Goal: Task Accomplishment & Management: Manage account settings

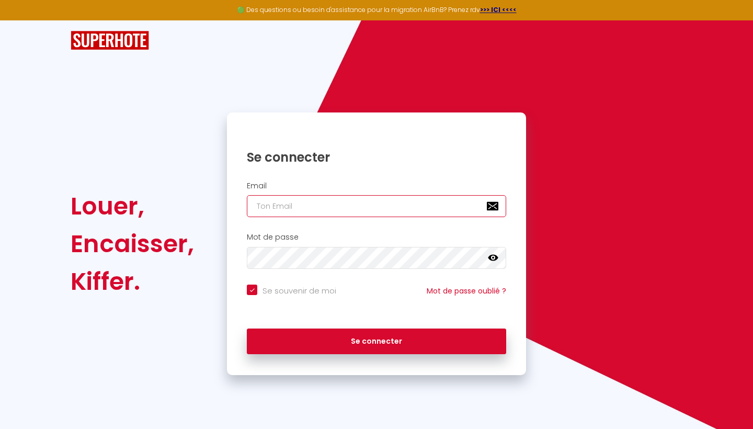
type input "[EMAIL_ADDRESS][DOMAIN_NAME]"
click at [340, 353] on div "Se connecter" at bounding box center [376, 341] width 299 height 47
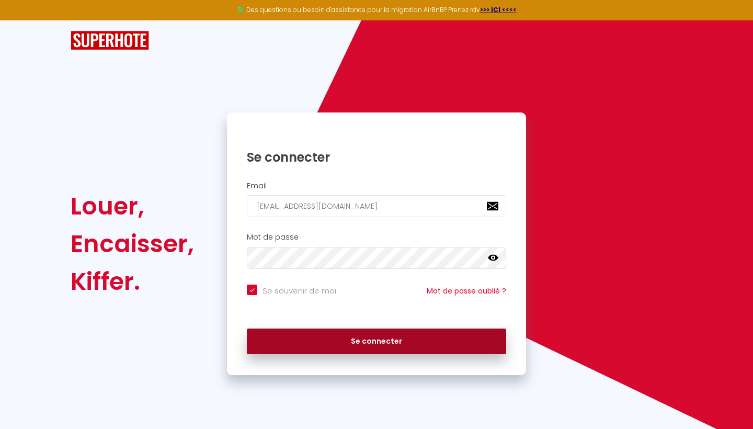
click at [346, 347] on button "Se connecter" at bounding box center [377, 342] width 260 height 26
checkbox input "true"
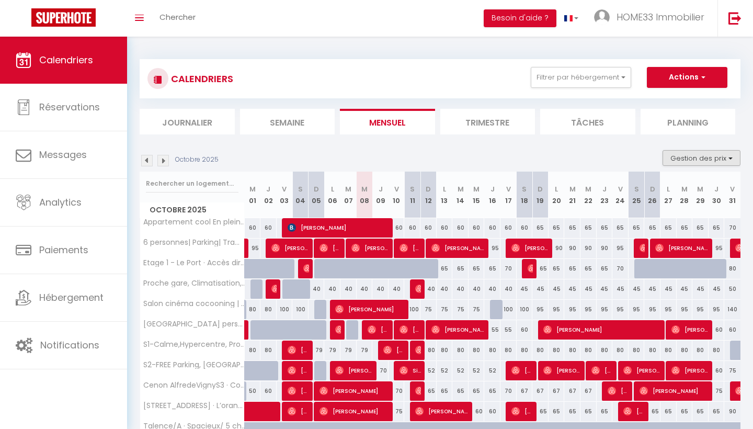
click at [681, 164] on button "Gestion des prix" at bounding box center [702, 158] width 78 height 16
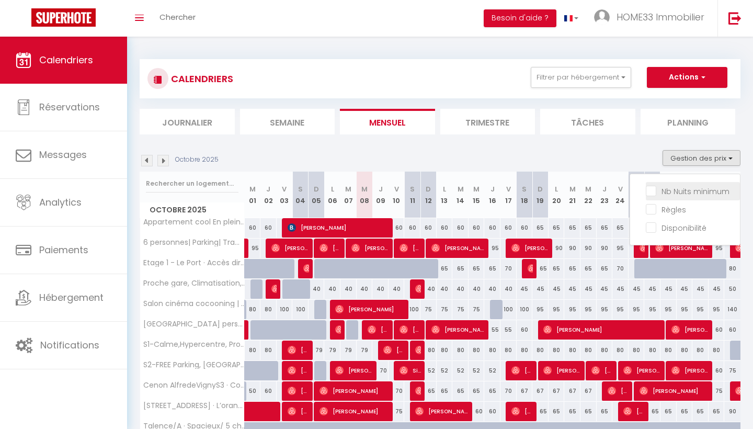
click at [673, 190] on input "Nb Nuits minimum" at bounding box center [693, 190] width 94 height 10
checkbox input "true"
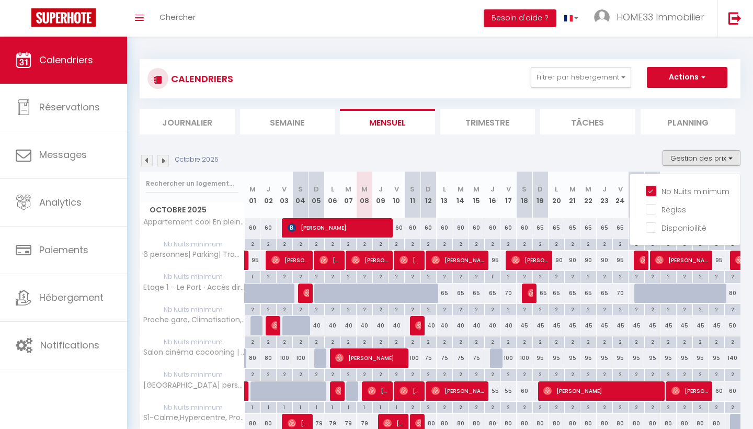
click at [579, 154] on div "Octobre 2025 Gestion des prix Nb Nuits minimum Règles Disponibilité" at bounding box center [440, 160] width 601 height 21
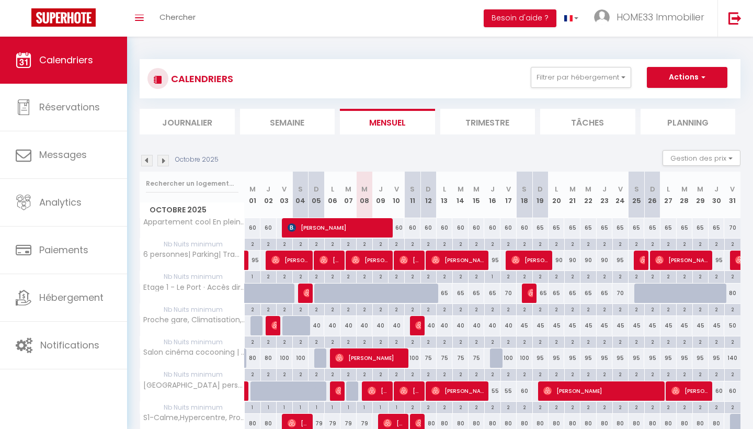
click at [718, 275] on div "2" at bounding box center [717, 276] width 16 height 10
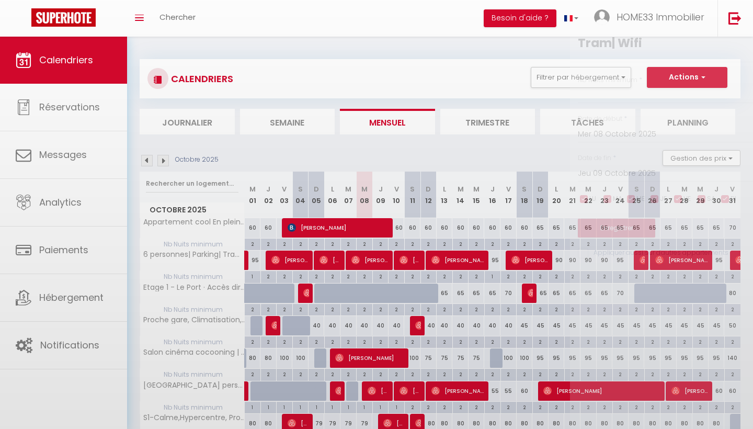
type input "2"
type input "Jeu 30 Octobre 2025"
type input "Ven 31 Octobre 2025"
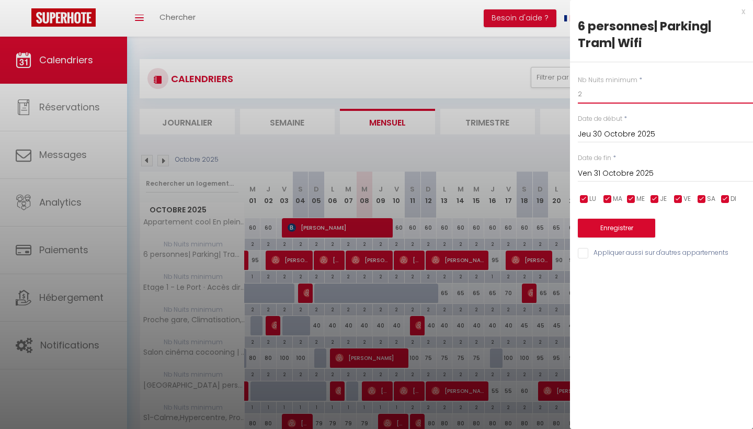
click at [610, 100] on input "2" at bounding box center [665, 94] width 175 height 19
type input "1"
click at [633, 231] on button "Enregistrer" at bounding box center [616, 228] width 77 height 19
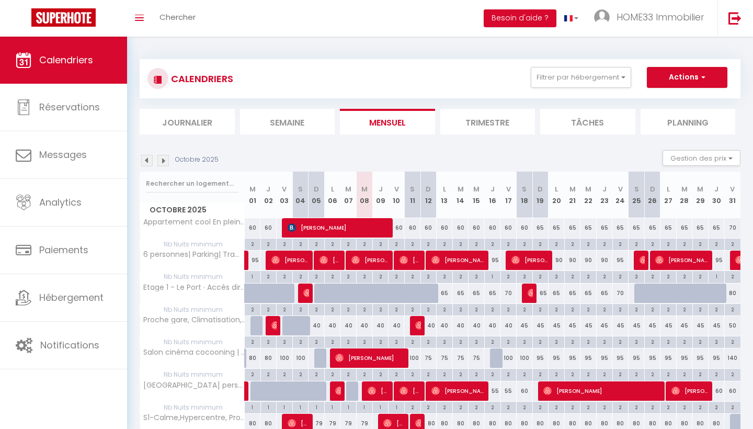
click at [494, 261] on div "95" at bounding box center [493, 260] width 16 height 19
type input "95"
type input "Jeu 16 Octobre 2025"
type input "Ven 17 Octobre 2025"
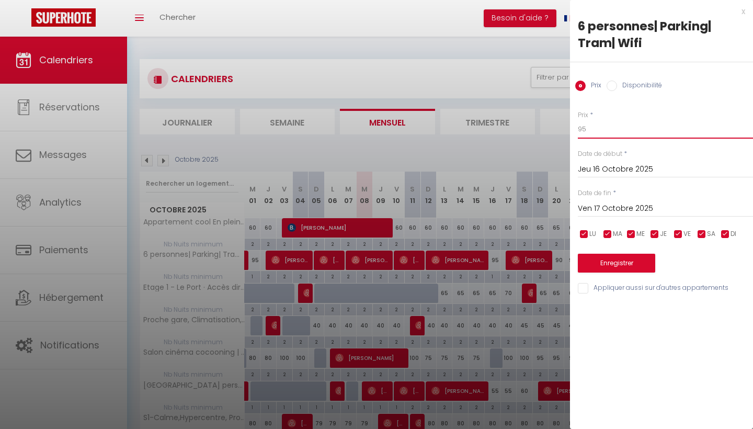
click at [603, 136] on input "95" at bounding box center [665, 129] width 175 height 19
type input "90"
click at [627, 258] on button "Enregistrer" at bounding box center [616, 263] width 77 height 19
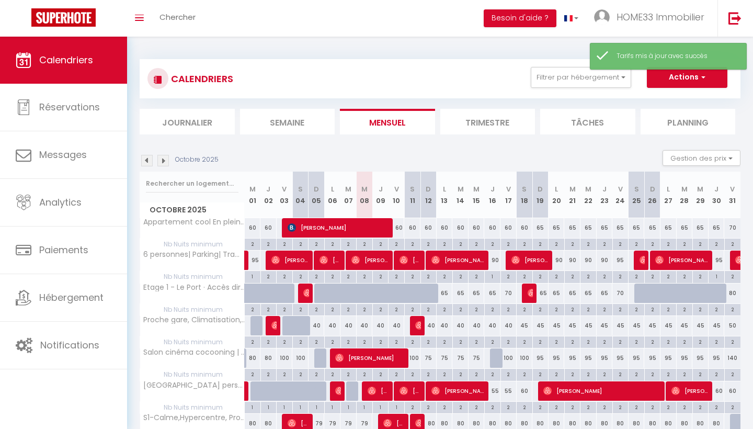
click at [717, 262] on div "95" at bounding box center [717, 260] width 16 height 19
type input "95"
type input "Jeu 30 Octobre 2025"
type input "Ven 31 Octobre 2025"
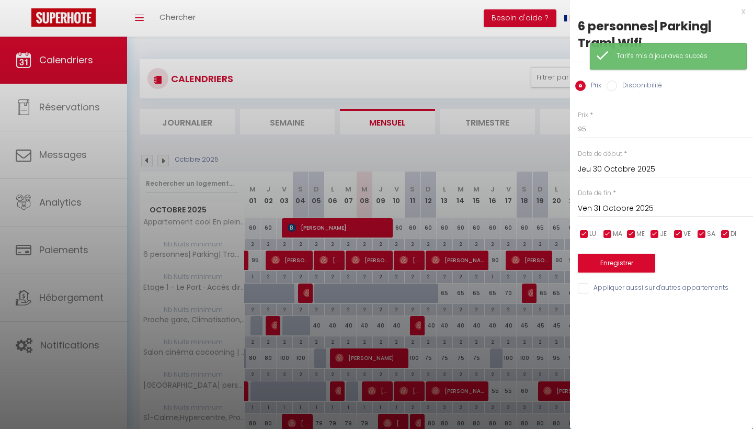
click at [603, 141] on div "Prix * 95 Statut * Disponible Indisponible Date de début * [DATE] < [DATE] > Di…" at bounding box center [661, 196] width 183 height 198
click at [600, 128] on input "95" at bounding box center [665, 129] width 175 height 19
type input "90"
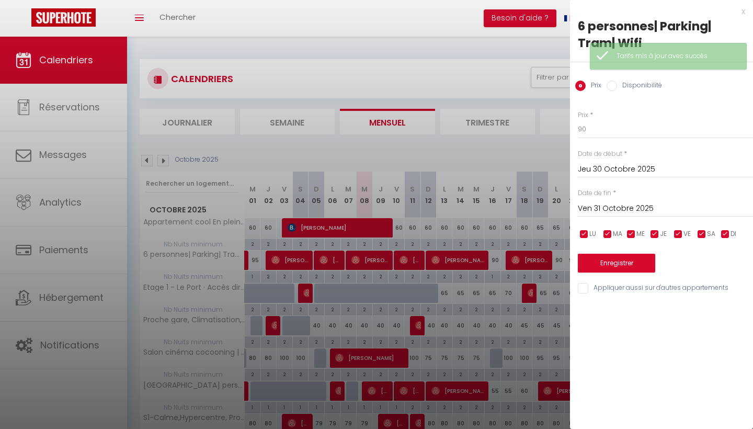
click at [615, 254] on button "Enregistrer" at bounding box center [616, 263] width 77 height 19
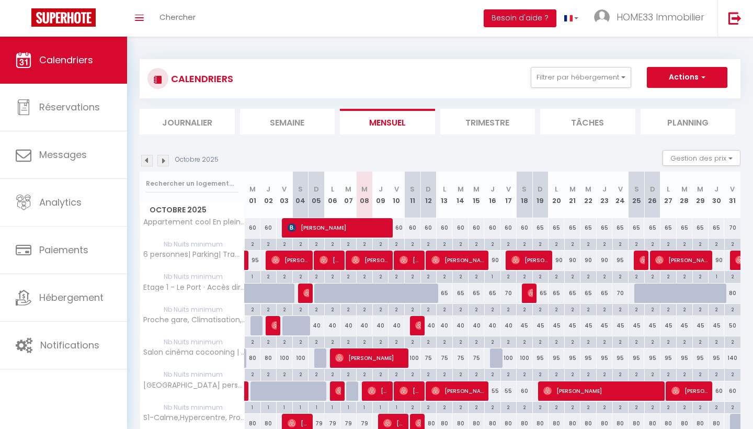
click at [166, 161] on img at bounding box center [163, 161] width 12 height 12
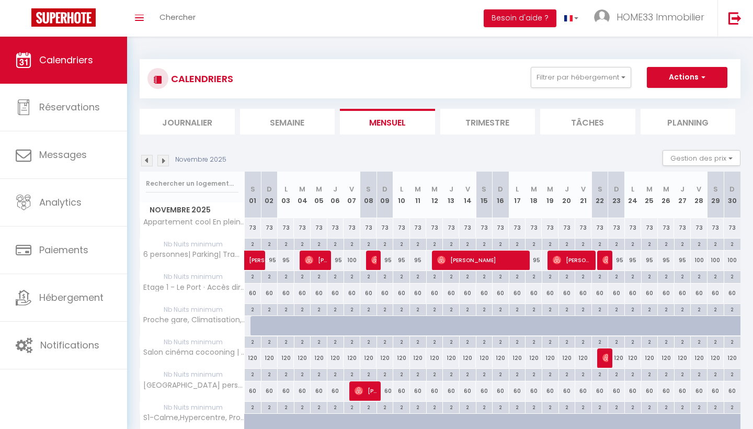
click at [149, 161] on img at bounding box center [147, 161] width 12 height 12
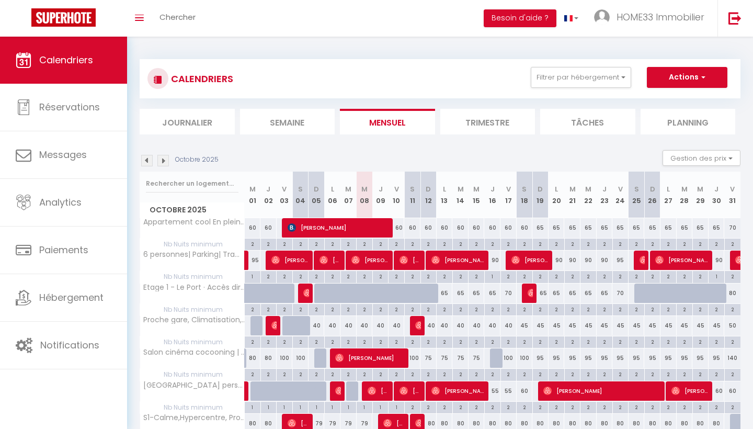
click at [401, 243] on div "2" at bounding box center [397, 244] width 16 height 10
type input "2"
type input "Ven 10 Octobre 2025"
type input "[DATE]"
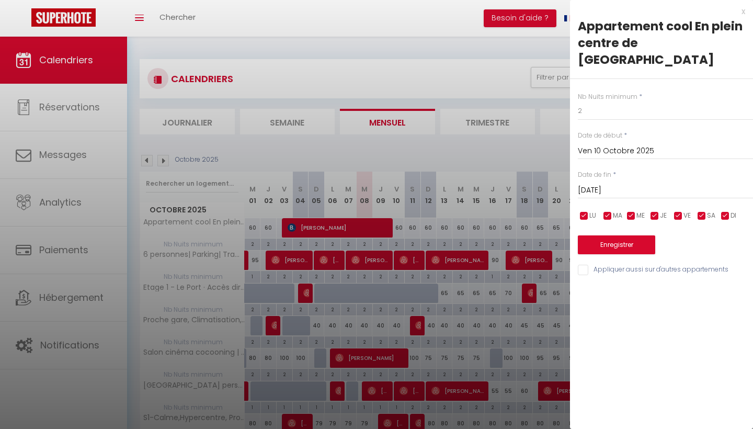
click at [742, 13] on div "x" at bounding box center [657, 11] width 175 height 13
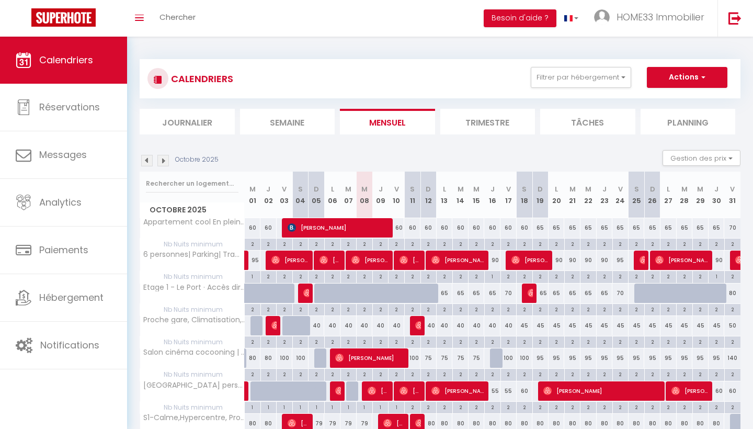
click at [448, 294] on div "65" at bounding box center [445, 293] width 16 height 19
type input "65"
type input "Lun 13 Octobre 2025"
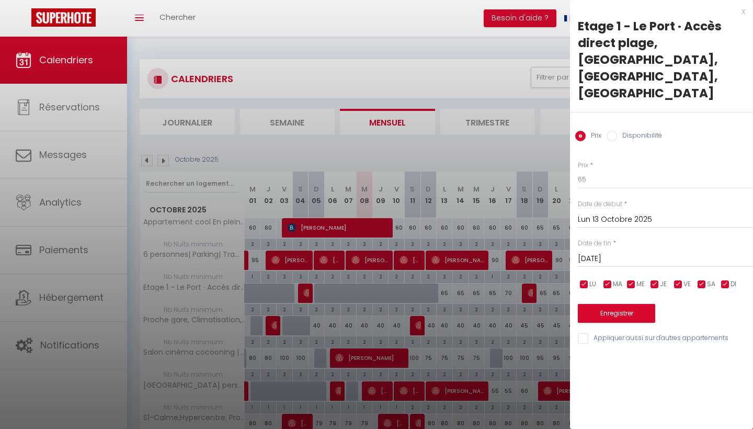
click at [617, 252] on input "[DATE]" at bounding box center [665, 259] width 175 height 14
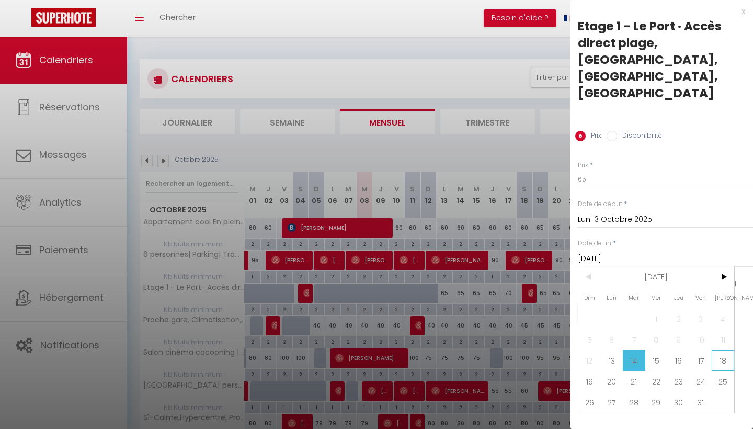
click at [718, 350] on span "18" at bounding box center [723, 360] width 22 height 21
type input "[DATE]"
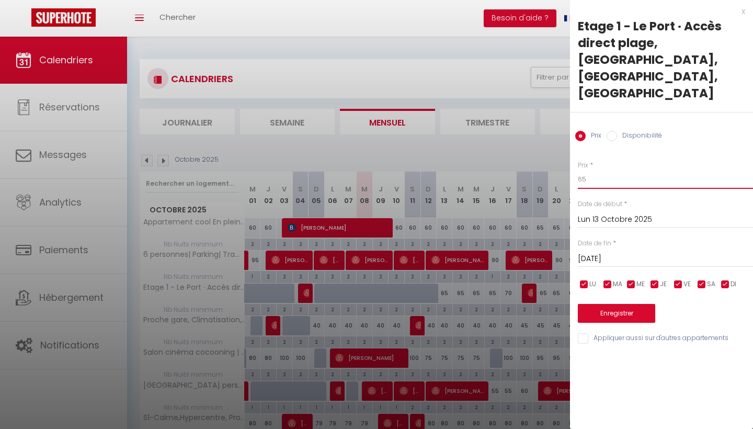
click at [600, 170] on input "65" at bounding box center [665, 179] width 175 height 19
type input "6"
type input "55"
click at [625, 304] on button "Enregistrer" at bounding box center [616, 313] width 77 height 19
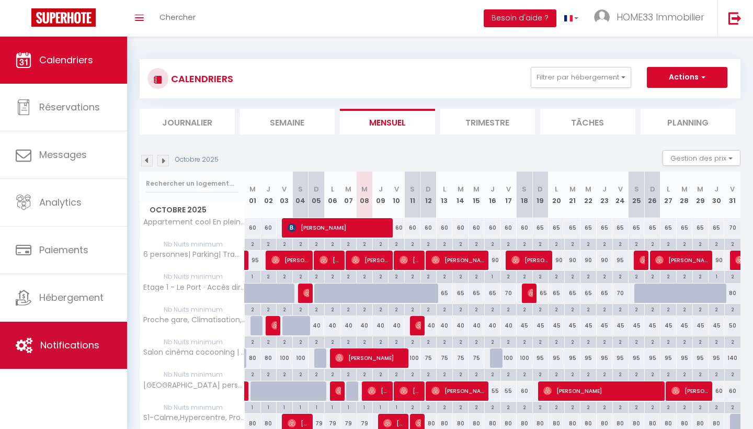
click at [59, 355] on link "Notifications" at bounding box center [63, 345] width 127 height 47
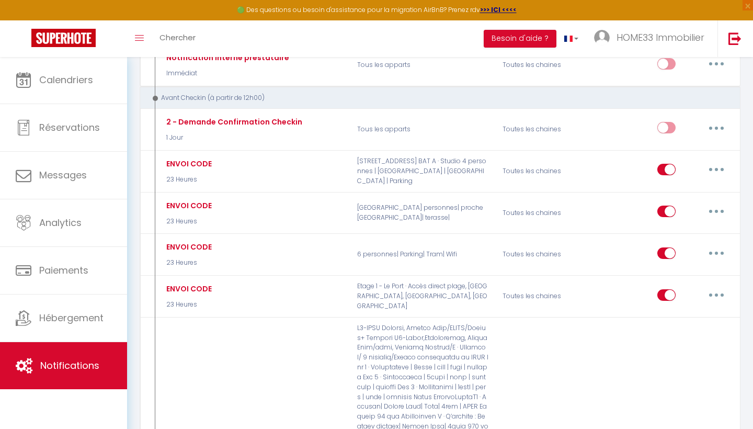
scroll to position [811, 0]
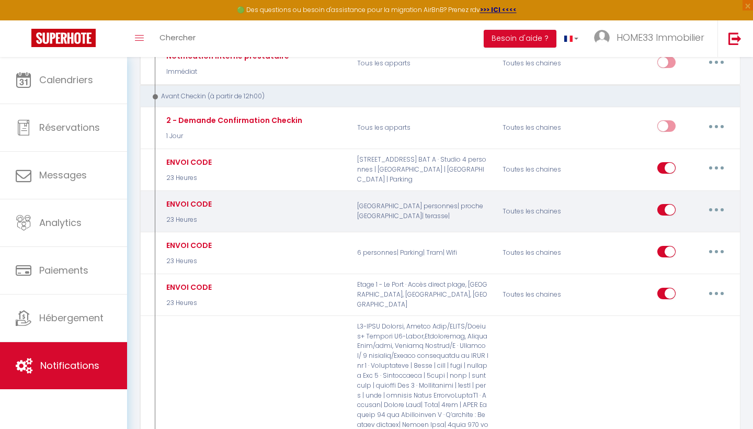
click at [715, 201] on button "button" at bounding box center [716, 209] width 29 height 17
click at [692, 225] on link "Editer" at bounding box center [689, 234] width 77 height 18
type input "ENVOI CODE"
select select "23 Heures"
select select "if_booking_is_paid"
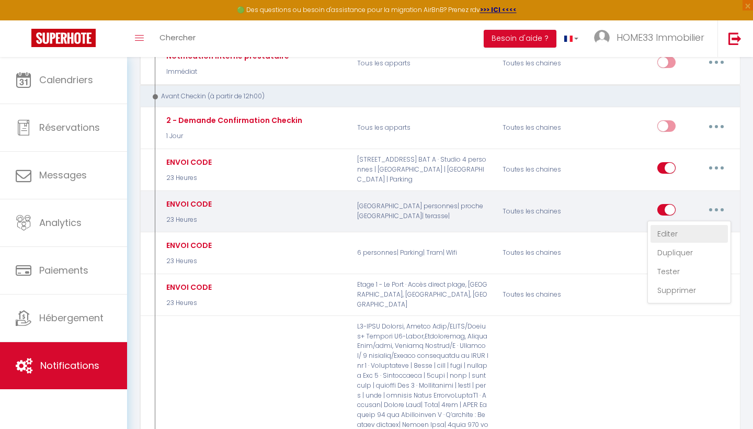
checkbox input "true"
checkbox input "false"
radio input "true"
type input "[GUEST:NAME] , voici les instructions pour votre arrivée !"
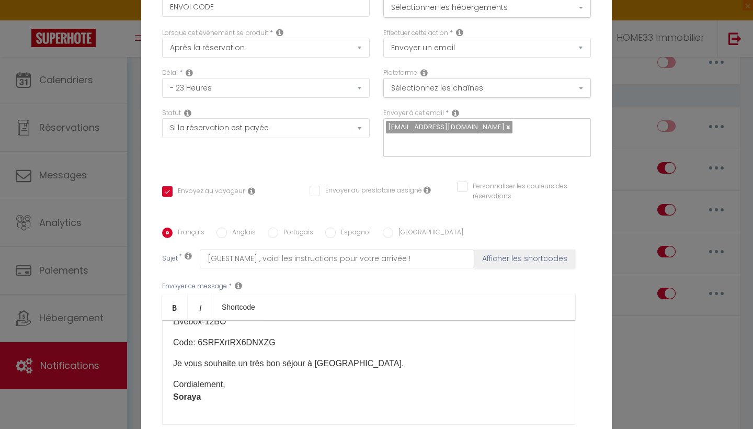
scroll to position [485, 0]
click at [301, 345] on p "Code: 6SRFXrtRX6DNXZG" at bounding box center [368, 342] width 391 height 13
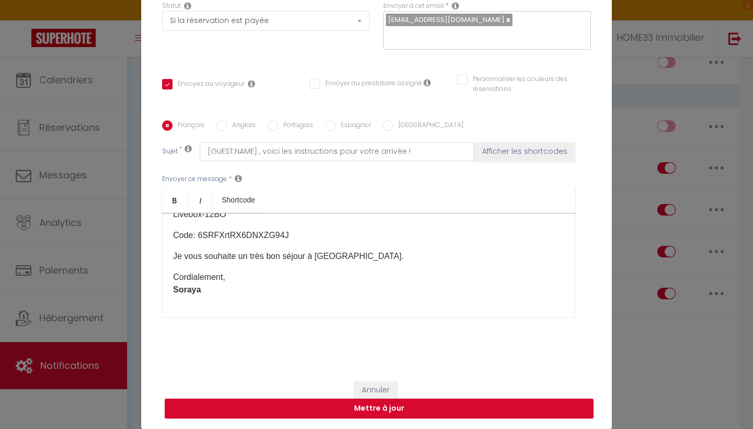
scroll to position [107, 0]
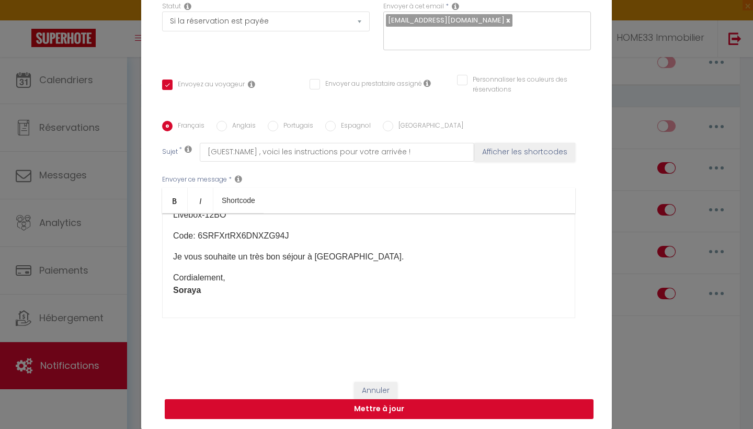
click at [355, 406] on button "Mettre à jour" at bounding box center [379, 409] width 429 height 20
checkbox input "true"
checkbox input "false"
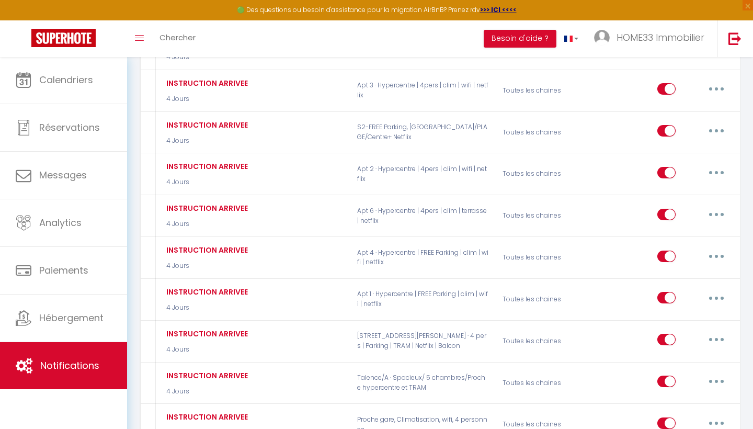
scroll to position [1668, 0]
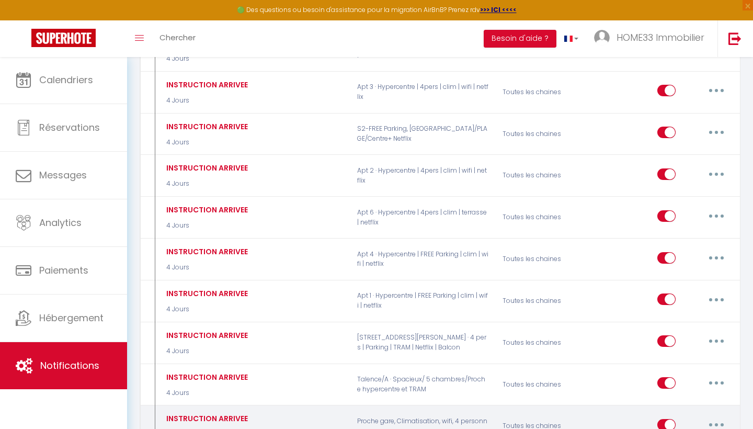
click at [710, 417] on button "button" at bounding box center [716, 425] width 29 height 17
type input "INSTRUCTION ARRIVEE"
select select "4 Jours"
select select "if_booking_is_paid"
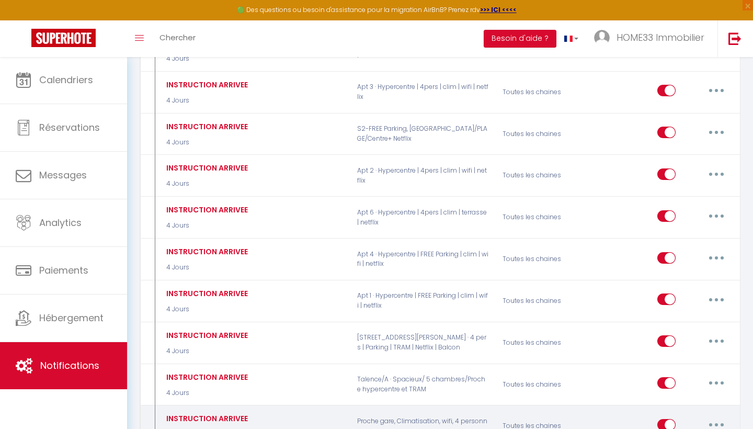
checkbox input "true"
checkbox input "false"
radio input "true"
type input "[GUEST:NAME] , voici les instructions pour votre arrivée !"
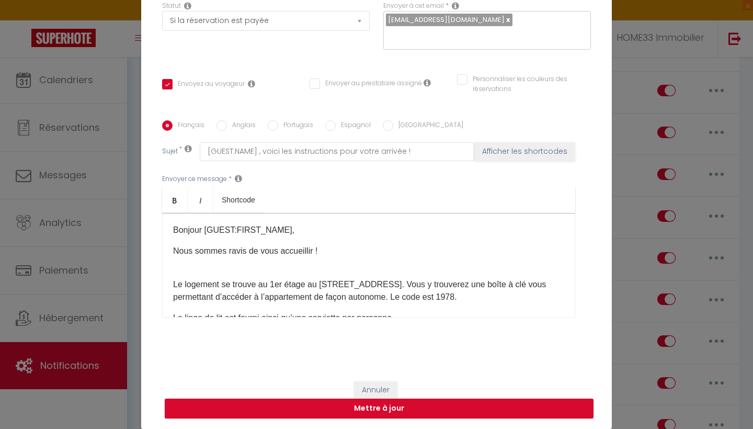
scroll to position [107, 0]
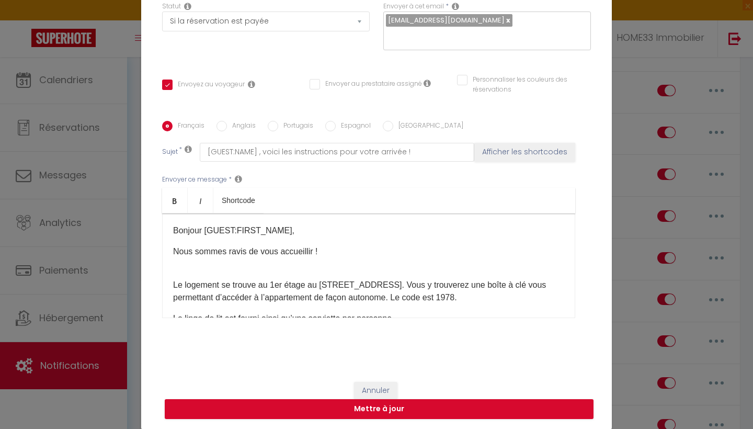
click at [523, 301] on p "Le logement se trouve au 1er étage au [STREET_ADDRESS]. Vous y trouverez une bo…" at bounding box center [368, 285] width 391 height 38
click at [442, 408] on button "Mettre à jour" at bounding box center [379, 409] width 429 height 20
checkbox input "true"
checkbox input "false"
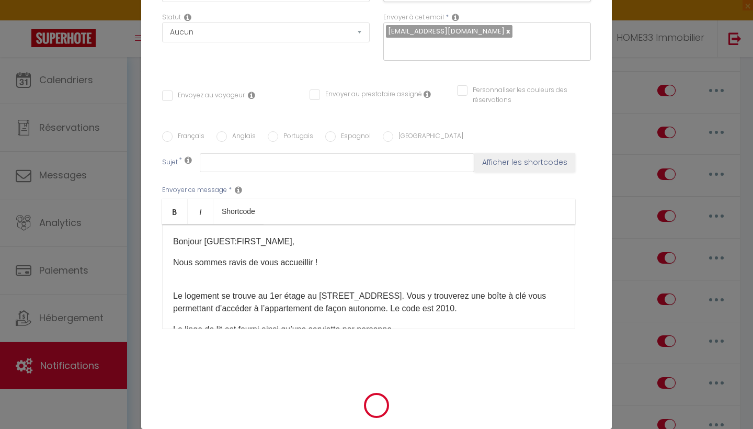
scroll to position [0, 0]
